Goal: Information Seeking & Learning: Find specific page/section

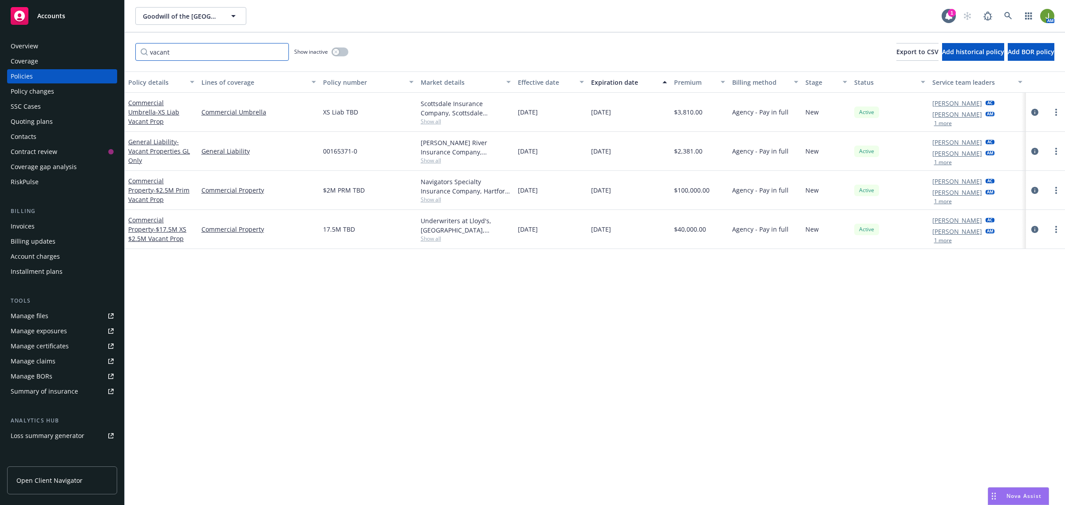
drag, startPoint x: 221, startPoint y: 55, endPoint x: 92, endPoint y: 55, distance: 129.2
click at [92, 55] on div "Accounts Overview Coverage Policies Policy changes SSC Cases Quoting plans Cont…" at bounding box center [532, 252] width 1065 height 505
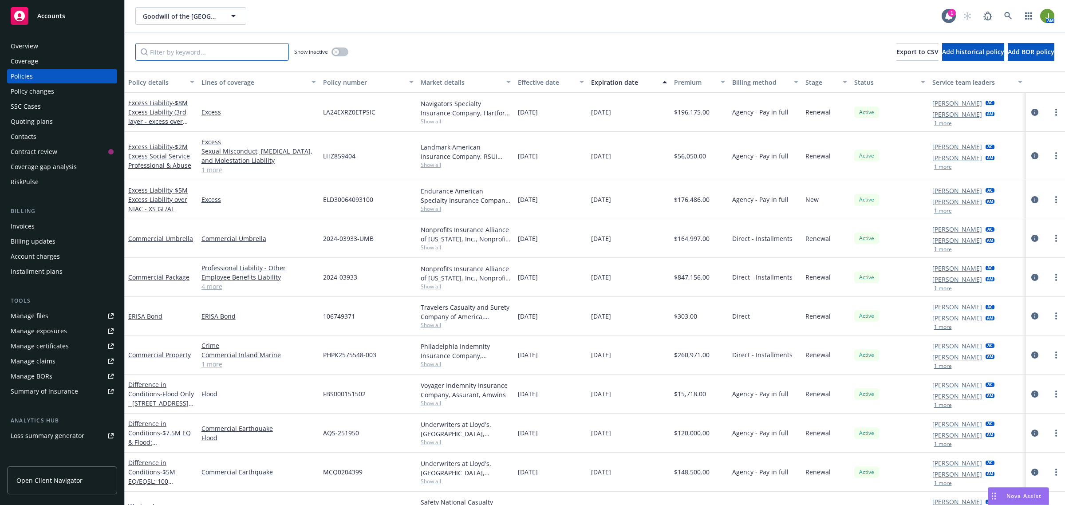
scroll to position [55, 0]
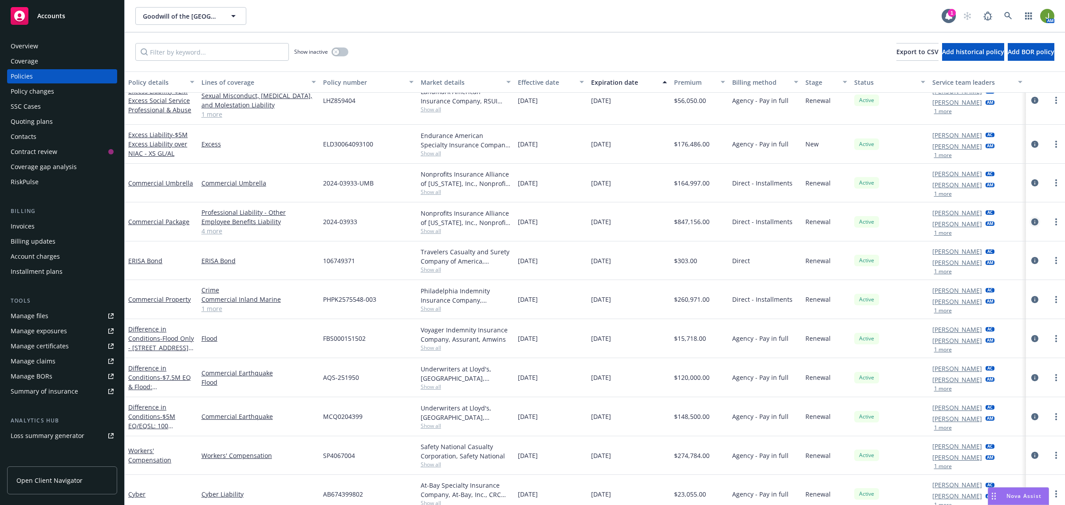
click at [1032, 220] on icon "circleInformation" at bounding box center [1035, 221] width 7 height 7
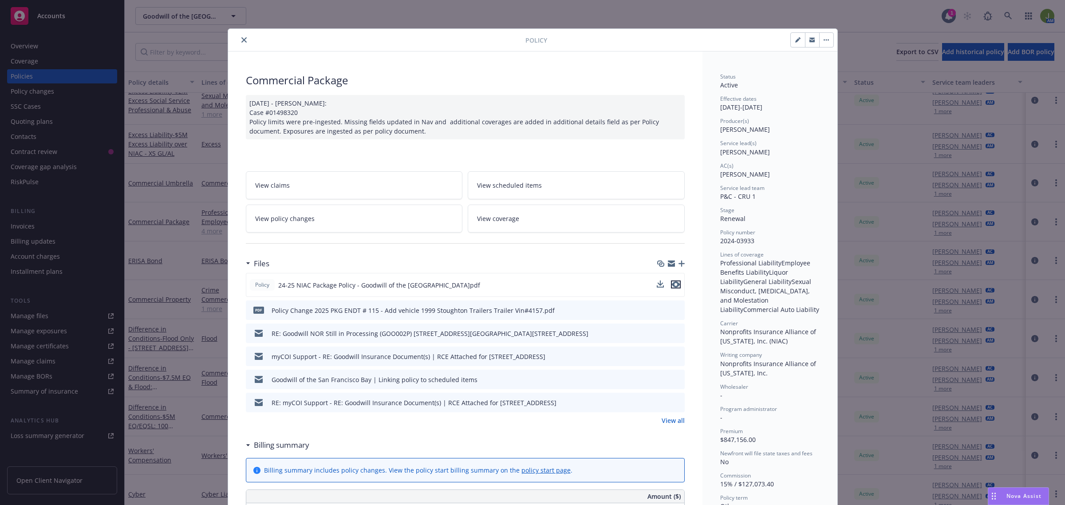
click at [675, 286] on icon "preview file" at bounding box center [676, 284] width 8 height 6
